Goal: Information Seeking & Learning: Learn about a topic

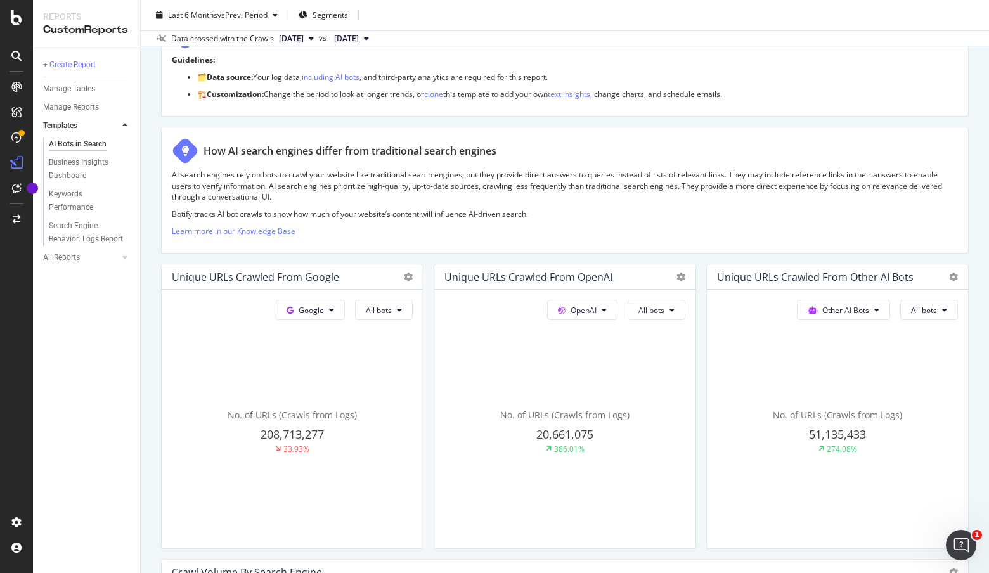
scroll to position [120, 0]
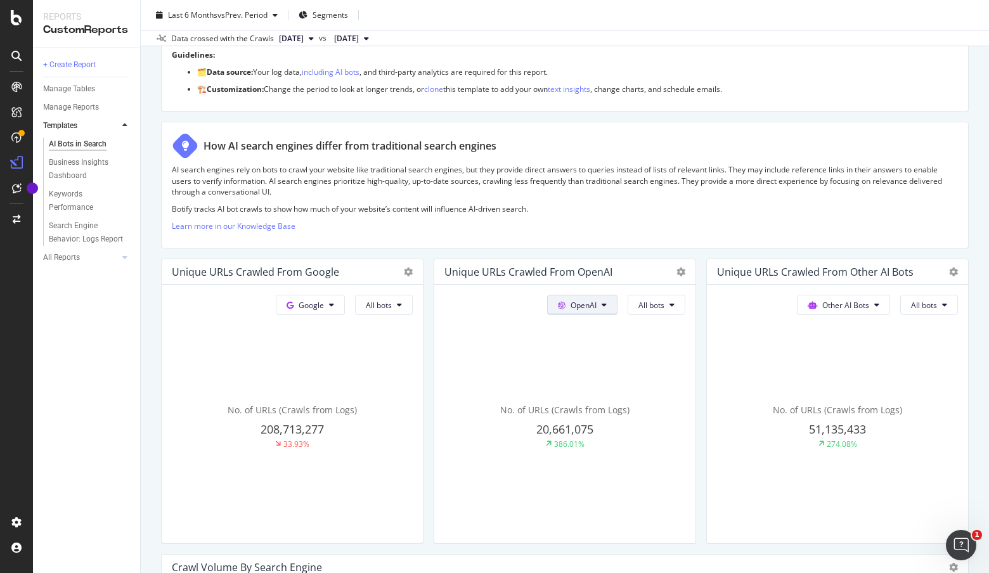
click at [607, 307] on button "OpenAI" at bounding box center [582, 305] width 70 height 20
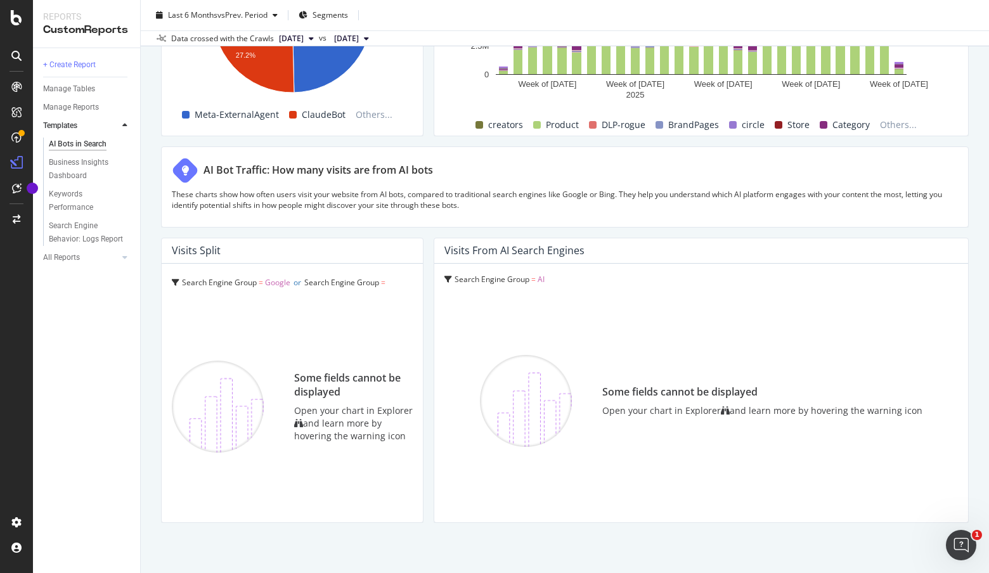
scroll to position [2106, 0]
